Goal: Find specific page/section: Find specific page/section

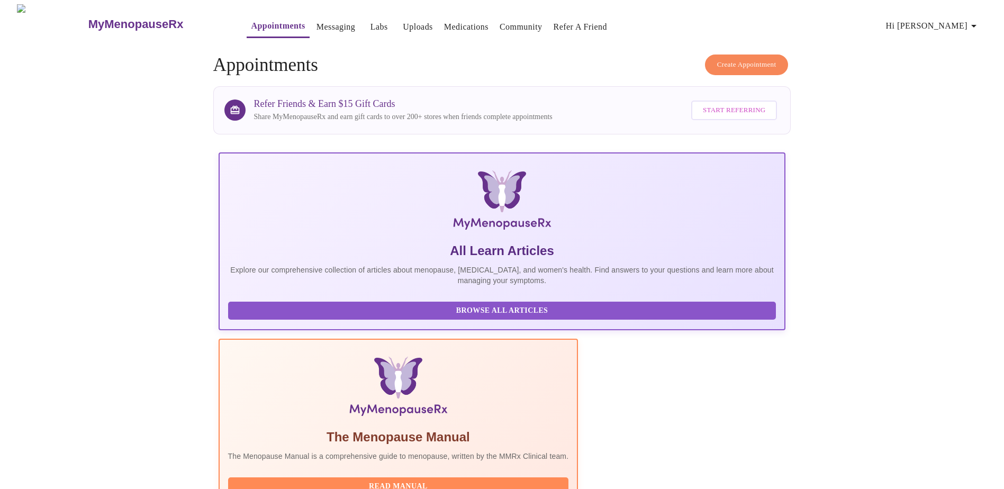
click at [444, 20] on link "Medications" at bounding box center [466, 27] width 44 height 15
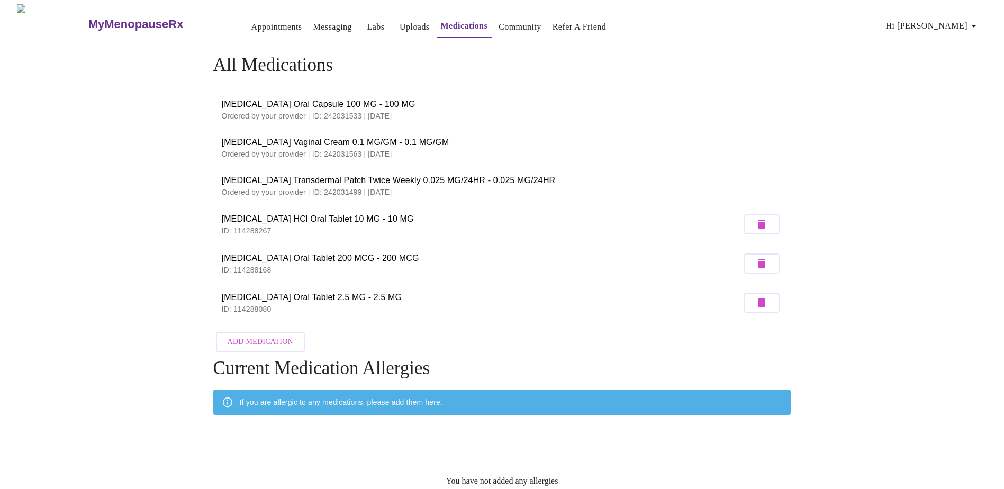
click at [313, 20] on link "Messaging" at bounding box center [332, 27] width 39 height 15
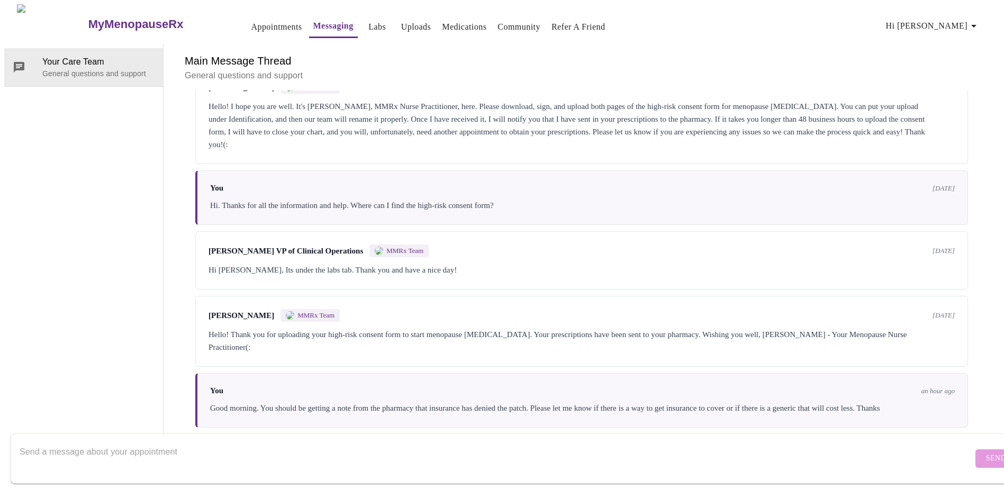
scroll to position [154, 0]
